Goal: Find specific page/section: Find specific page/section

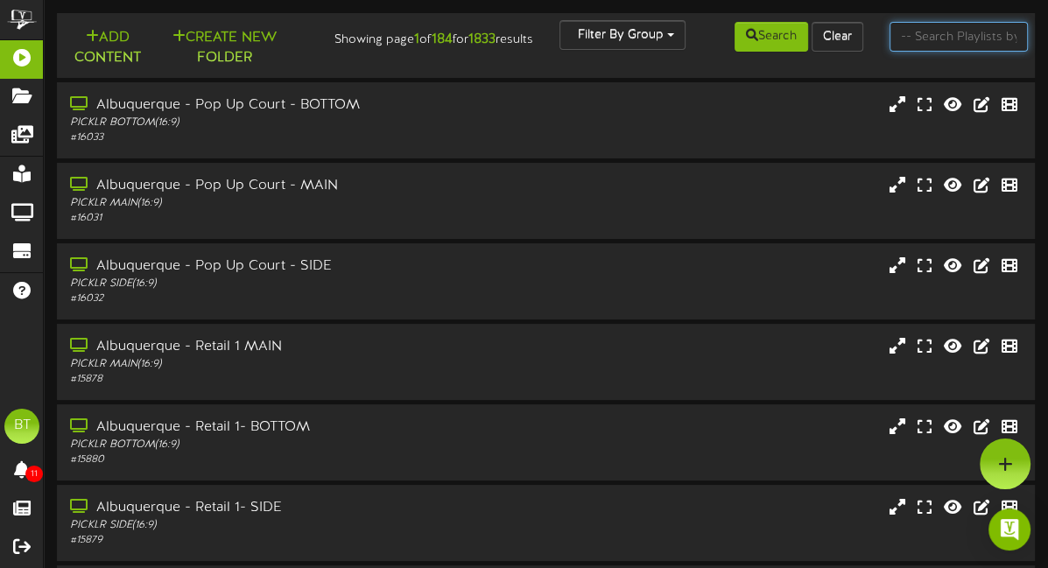
click at [937, 38] on input "text" at bounding box center [958, 37] width 139 height 30
type input "loveland"
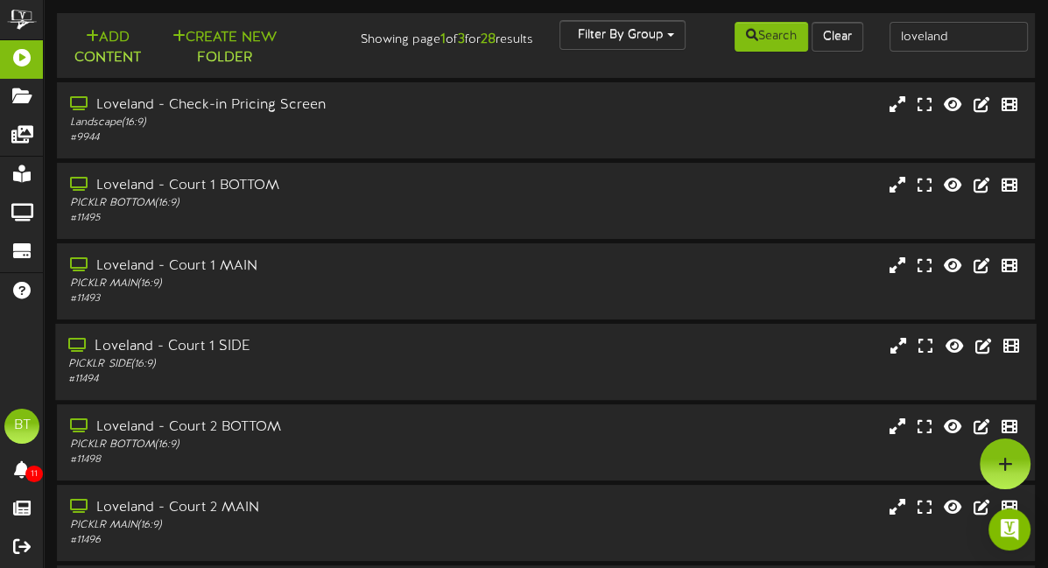
click at [348, 334] on div "Loveland - Court 1 SIDE PICKLR SIDE ( 16:9 ) # 11494" at bounding box center [545, 362] width 980 height 76
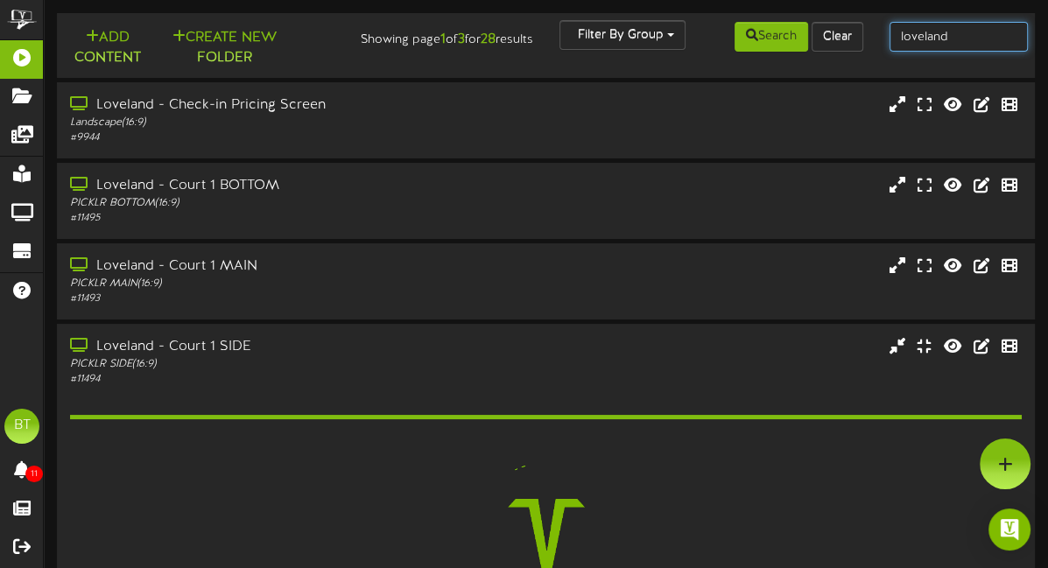
click at [999, 37] on input "loveland" at bounding box center [958, 37] width 139 height 30
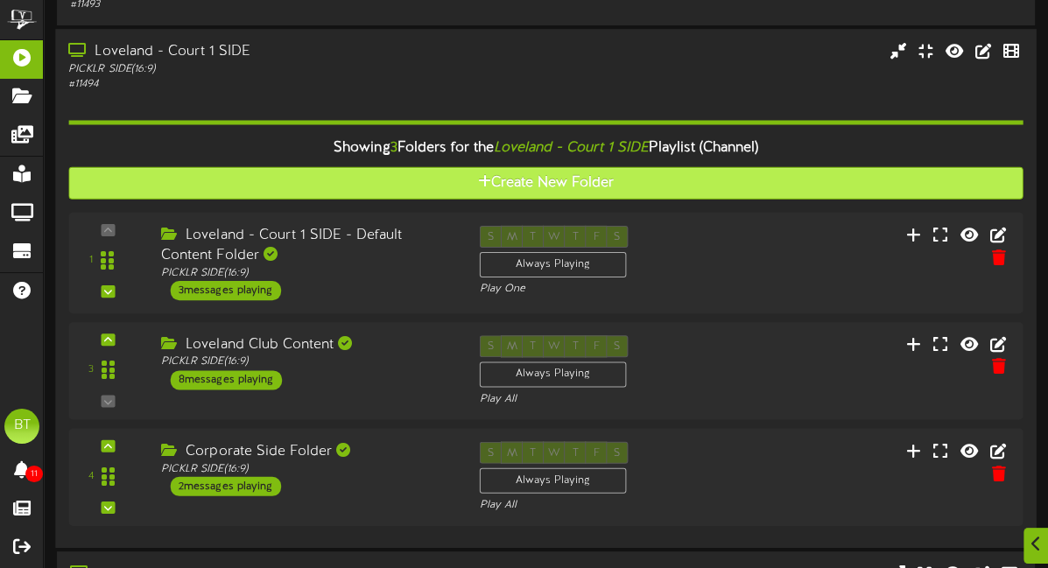
scroll to position [321, 0]
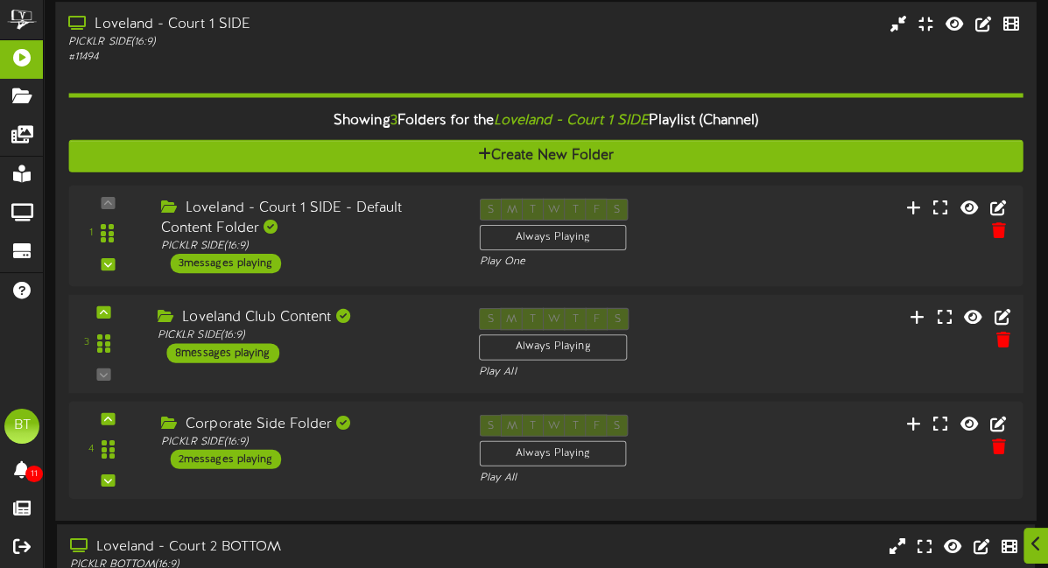
type input "loveland club'"
click at [367, 360] on div "Loveland Club Content PICKLR SIDE ( 16:9 ) 8 messages playing" at bounding box center [304, 334] width 321 height 55
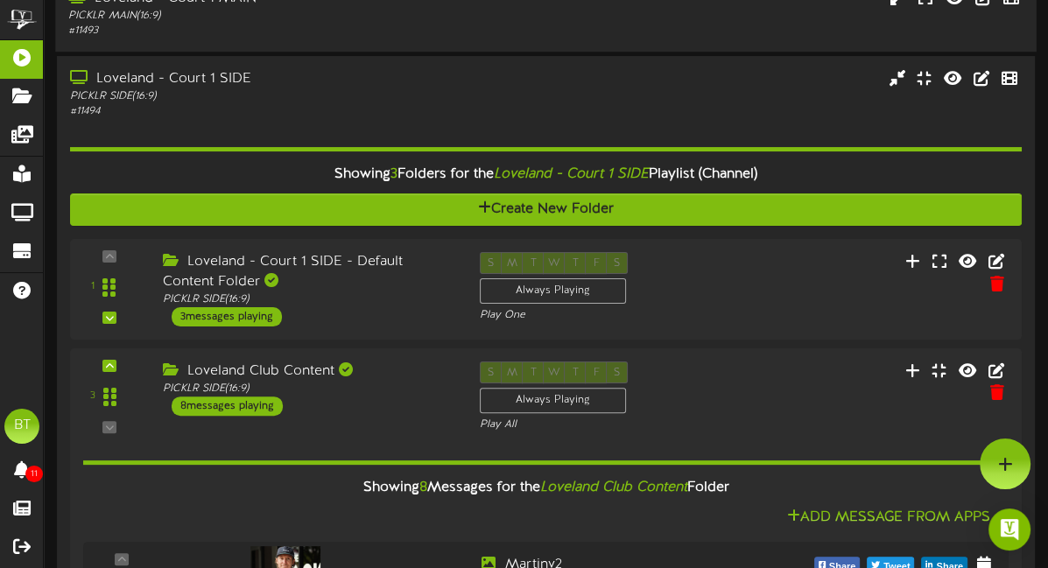
scroll to position [0, 0]
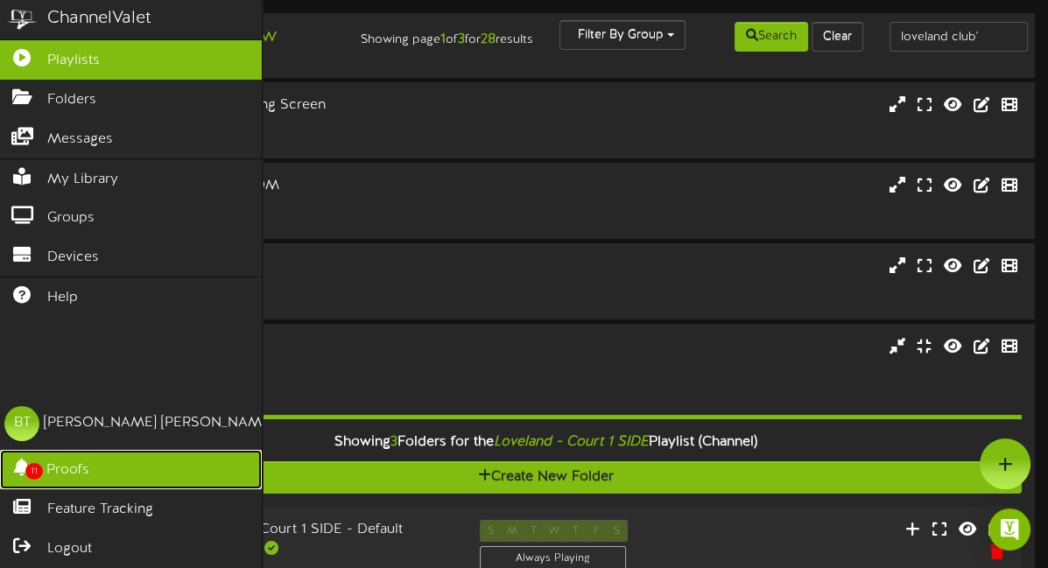
click at [43, 471] on link "11 Proofs" at bounding box center [131, 469] width 262 height 39
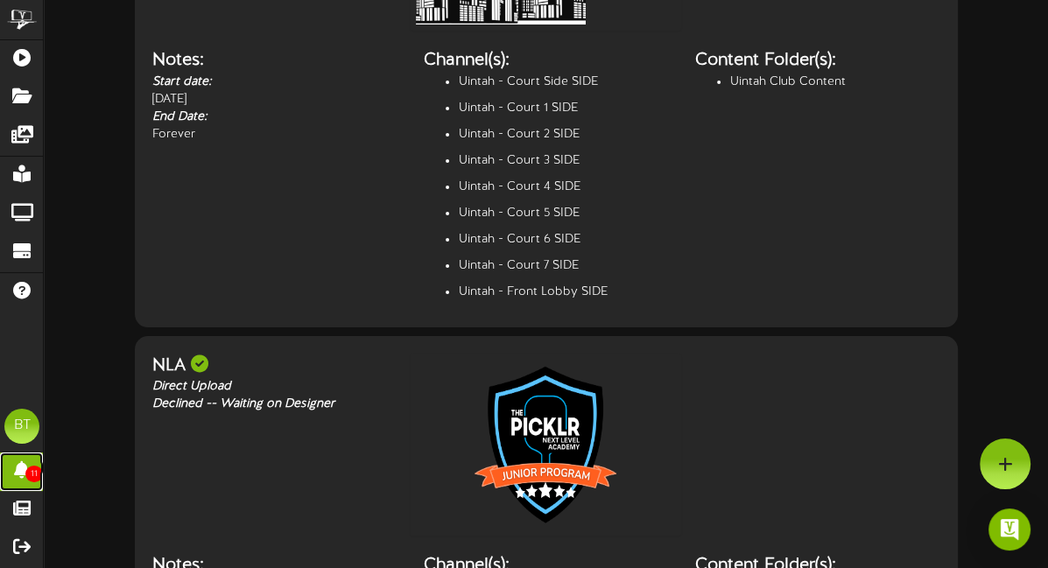
scroll to position [199, 0]
